Goal: Transaction & Acquisition: Purchase product/service

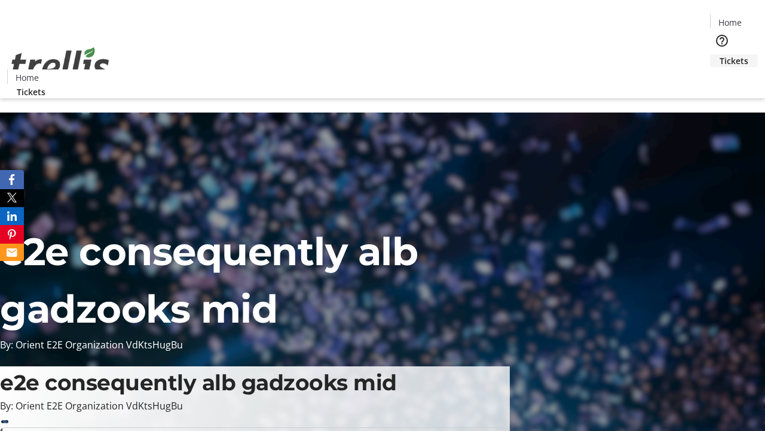
click at [720, 54] on span "Tickets" at bounding box center [734, 60] width 29 height 13
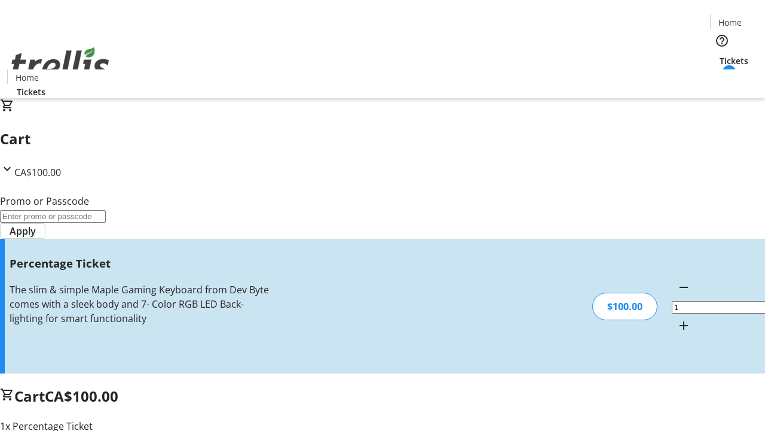
type input "BAR"
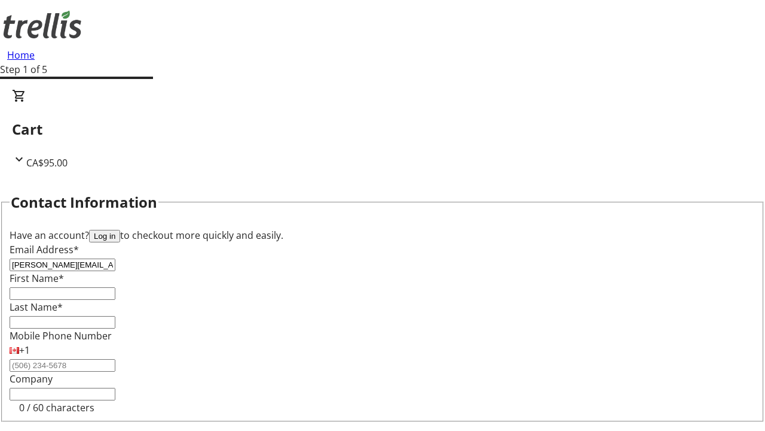
type input "[PERSON_NAME][EMAIL_ADDRESS][DOMAIN_NAME]"
type input "[PERSON_NAME]"
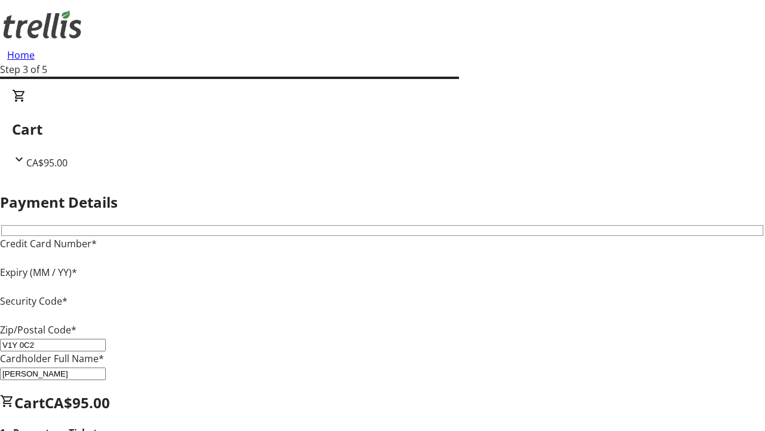
type input "V1Y 0C2"
